Goal: Browse casually: Explore the website without a specific task or goal

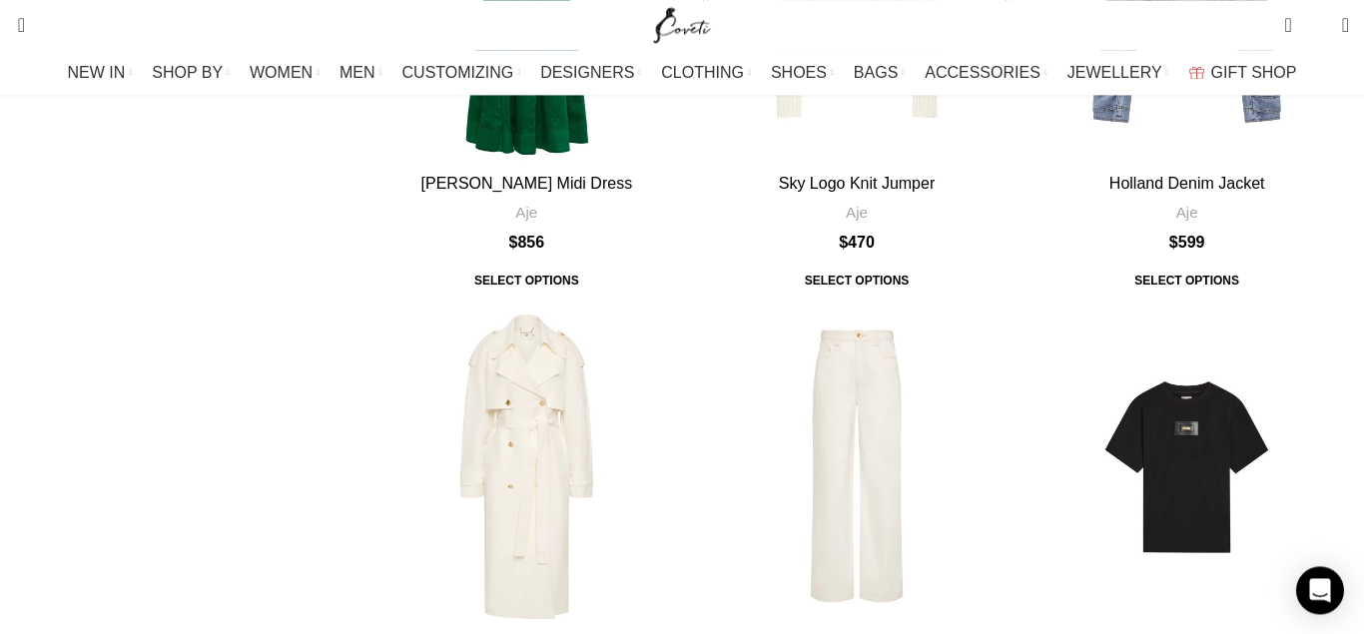
scroll to position [1019, 0]
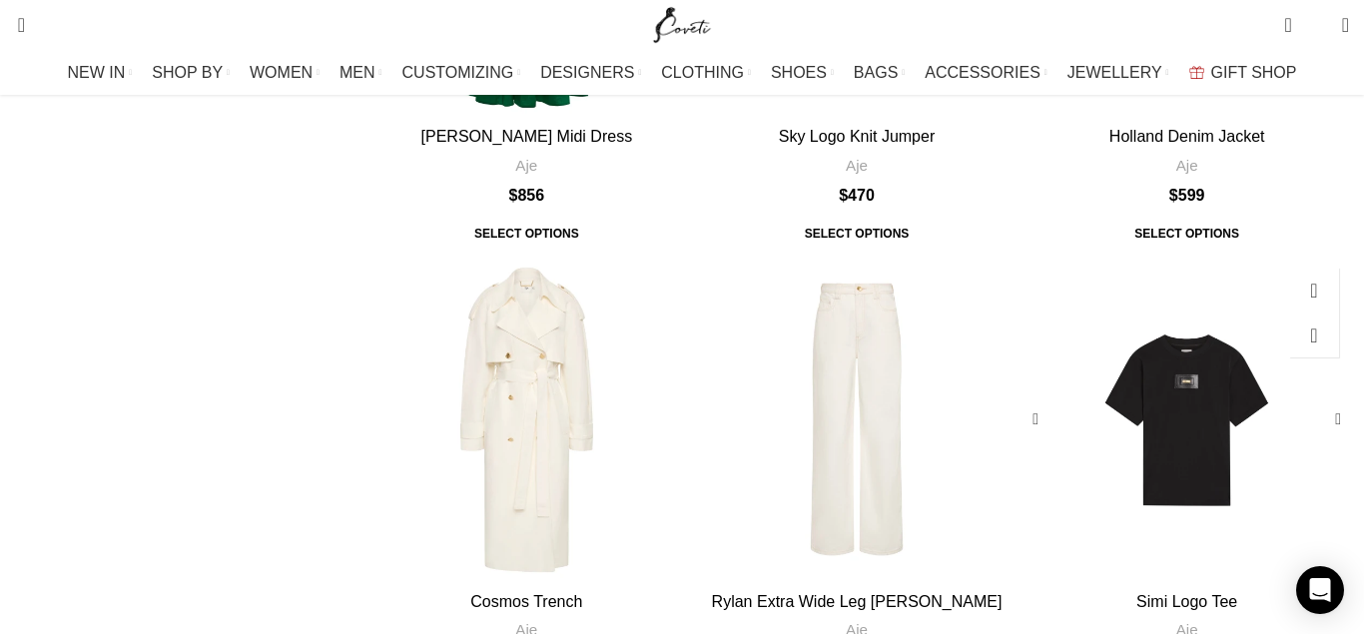
click at [1134, 272] on div "Simi Logo Tee" at bounding box center [1161, 420] width 54 height 325
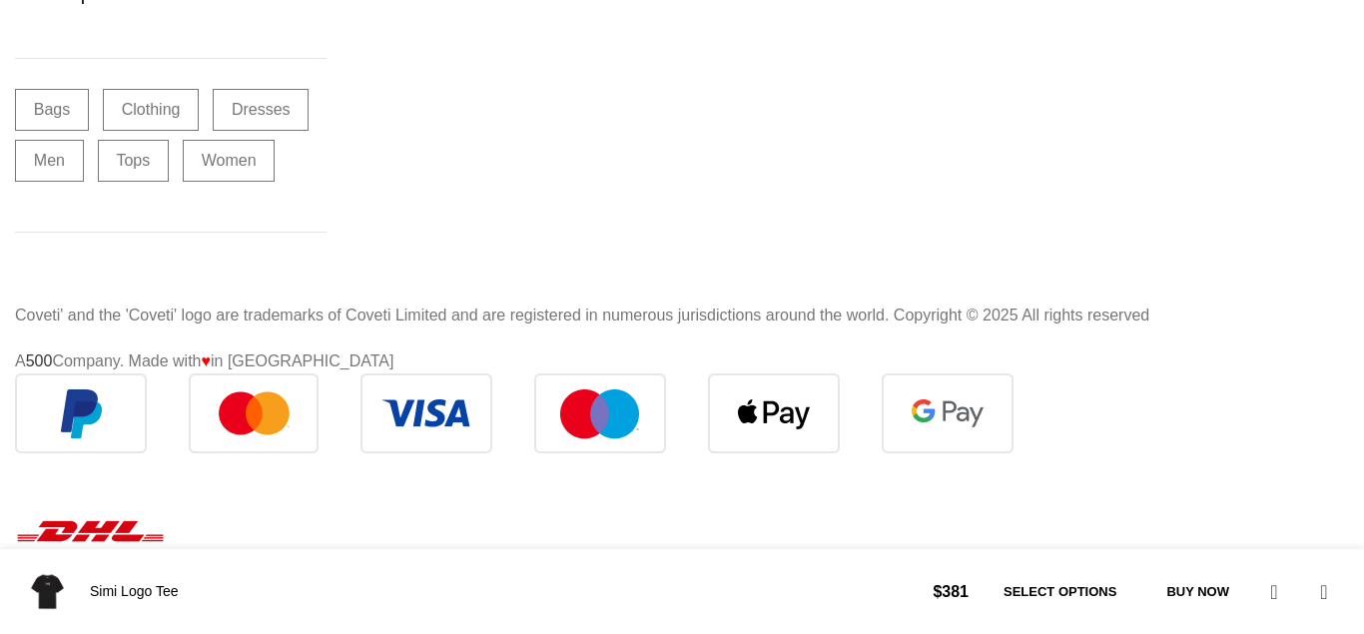
scroll to position [11765, 0]
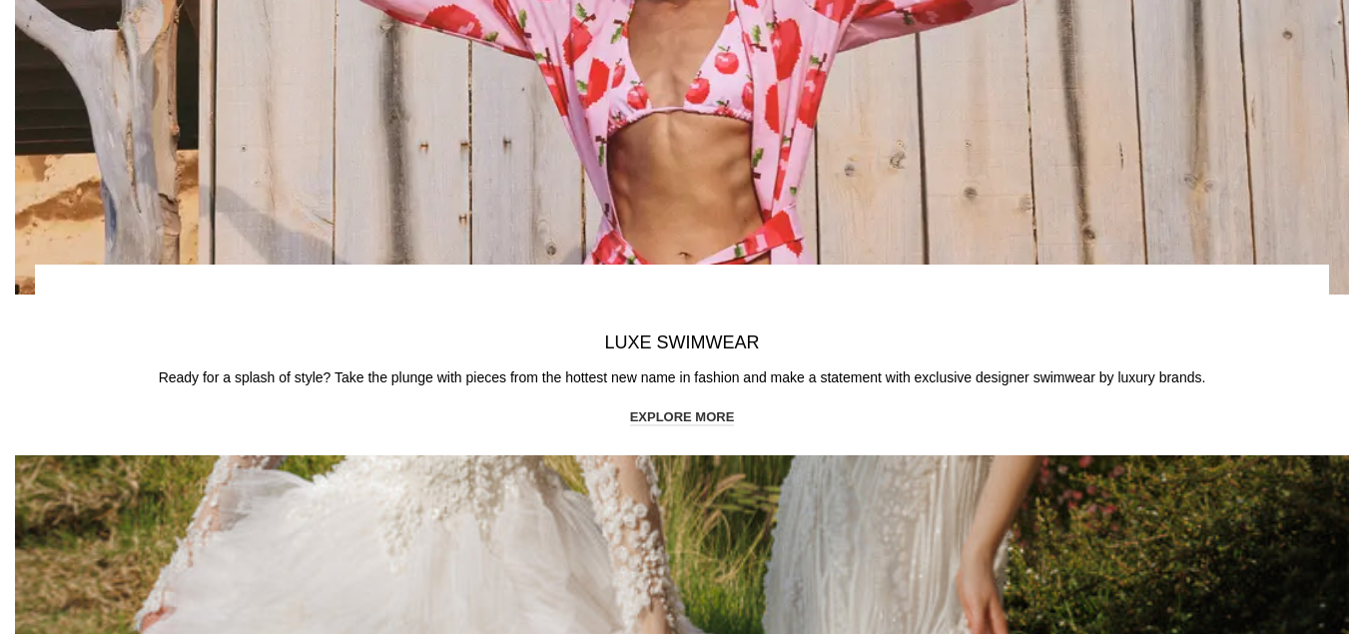
scroll to position [2751, 0]
